Goal: Information Seeking & Learning: Learn about a topic

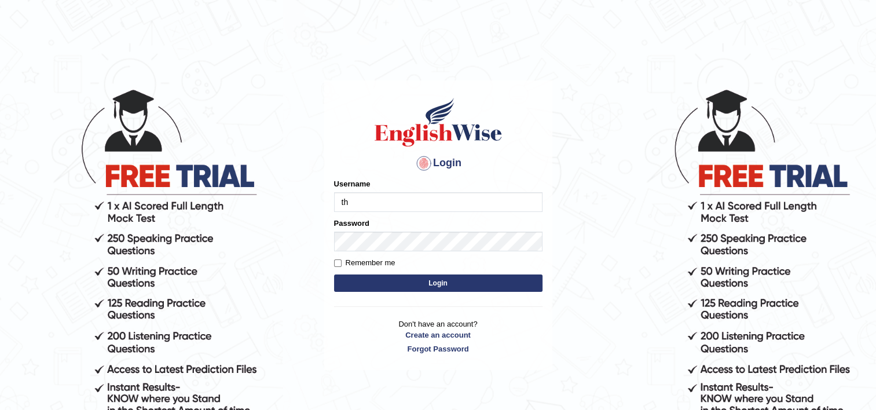
type input "Thilini_Dissanayake"
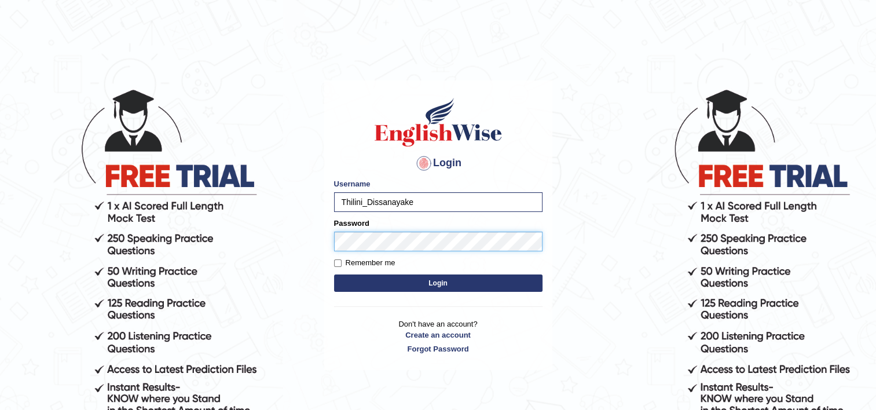
click at [334, 274] on button "Login" at bounding box center [438, 282] width 208 height 17
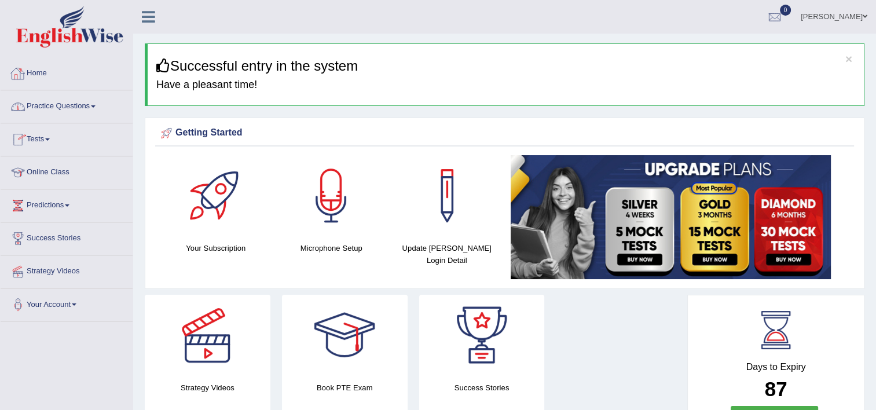
click at [70, 112] on link "Practice Questions" at bounding box center [67, 104] width 132 height 29
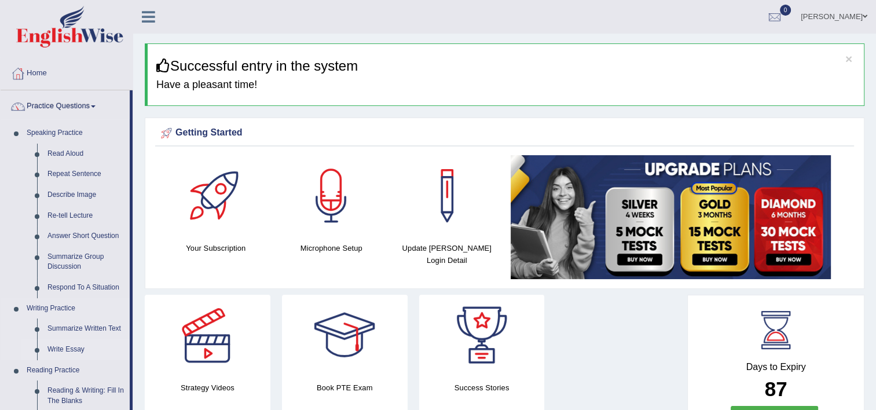
click at [67, 342] on link "Write Essay" at bounding box center [85, 349] width 87 height 21
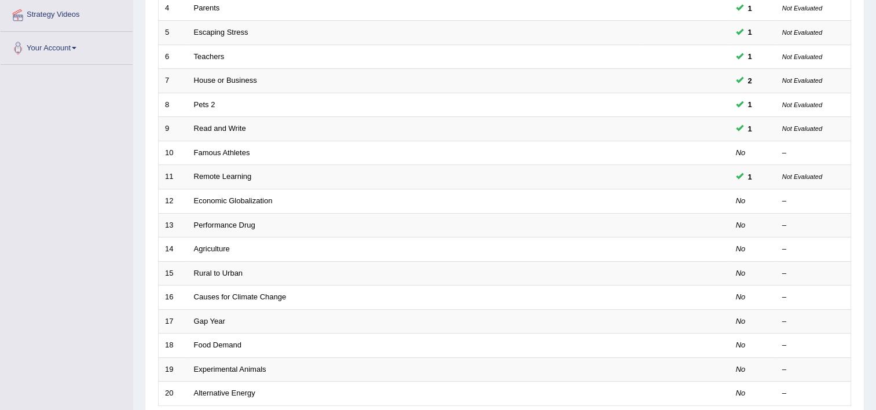
scroll to position [258, 0]
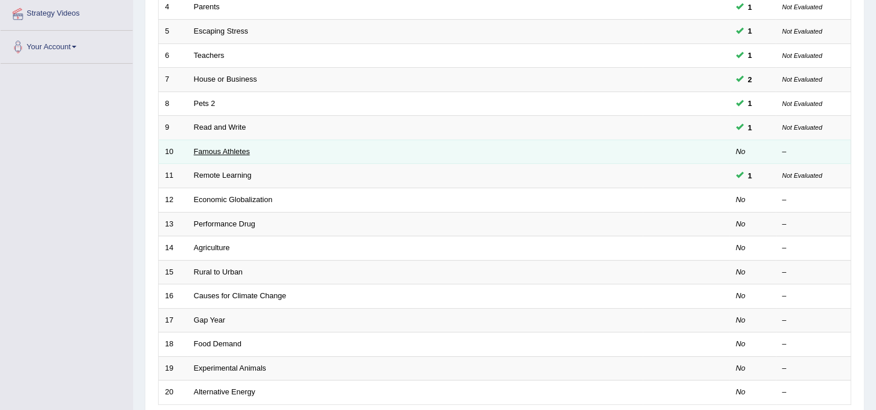
click at [214, 147] on link "Famous Athletes" at bounding box center [222, 151] width 56 height 9
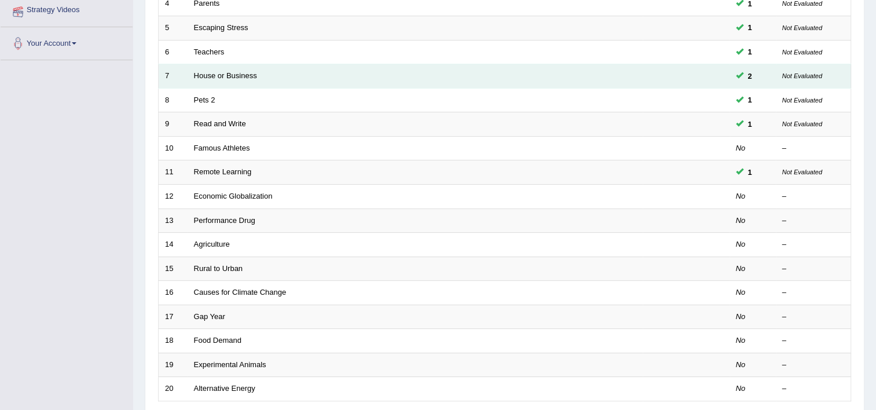
scroll to position [261, 0]
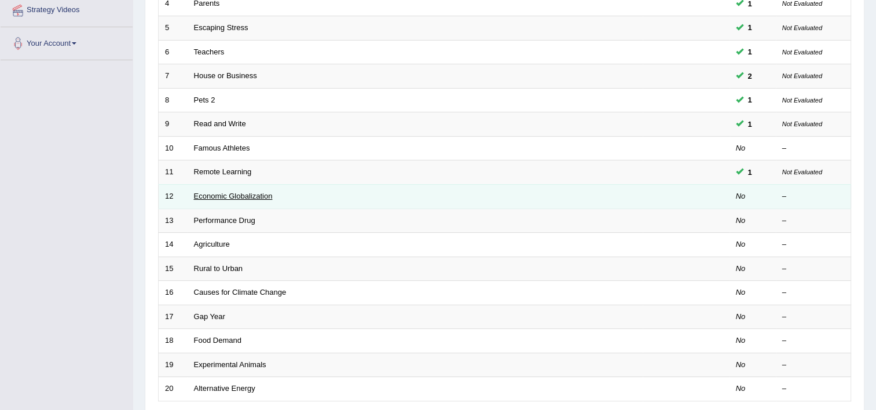
click at [262, 193] on link "Economic Globalization" at bounding box center [233, 196] width 79 height 9
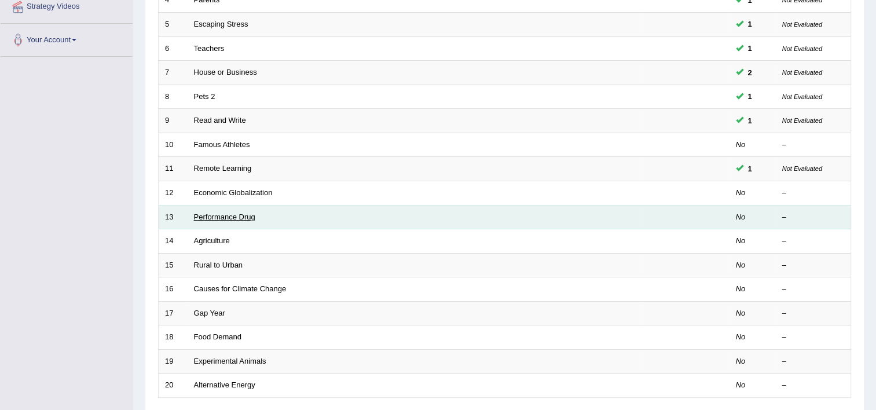
click at [254, 214] on link "Performance Drug" at bounding box center [224, 216] width 61 height 9
